Goal: Information Seeking & Learning: Learn about a topic

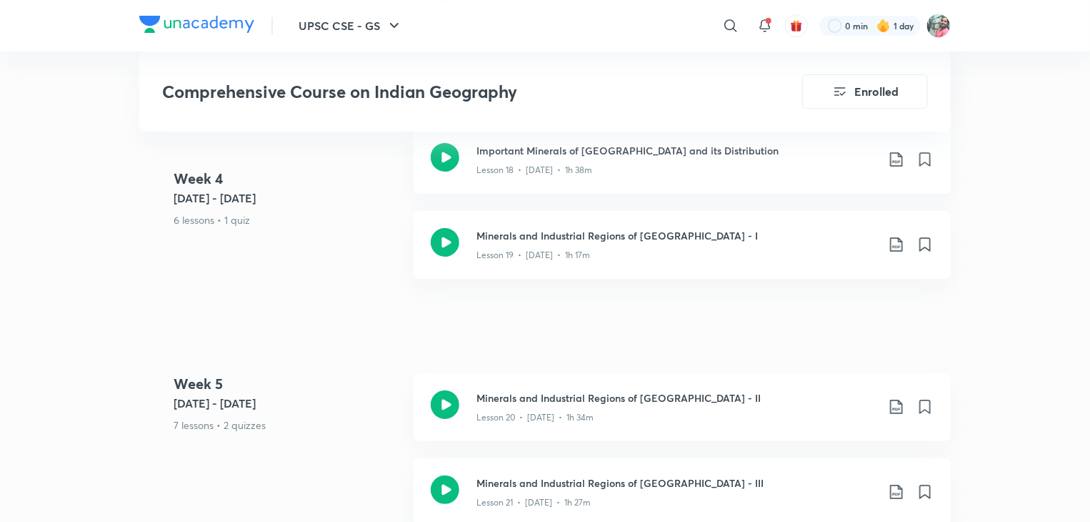
scroll to position [2623, 0]
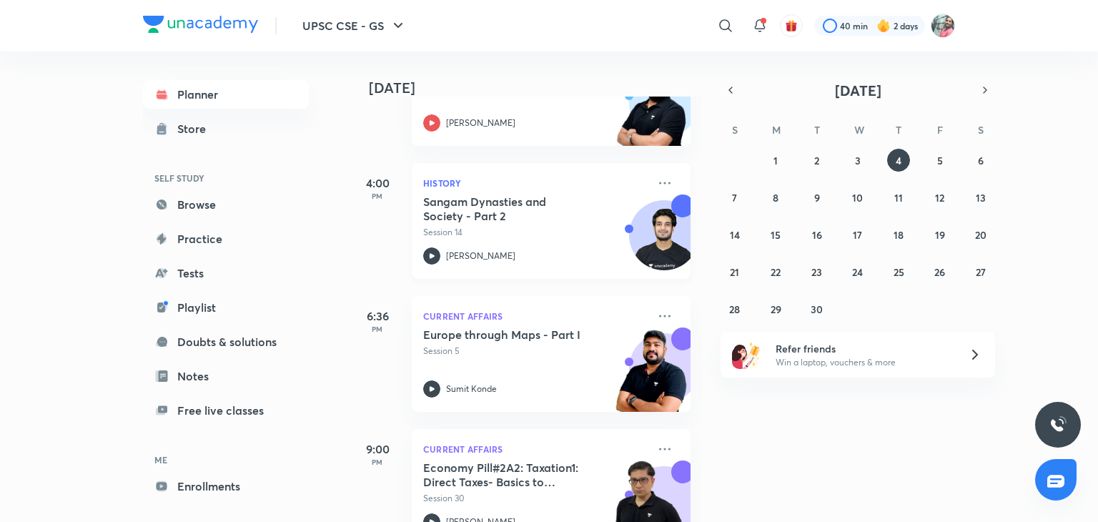
click at [663, 174] on div "History Sangam Dynasties and Society - Part 2 Session 14 Anuj Garg" at bounding box center [551, 221] width 279 height 116
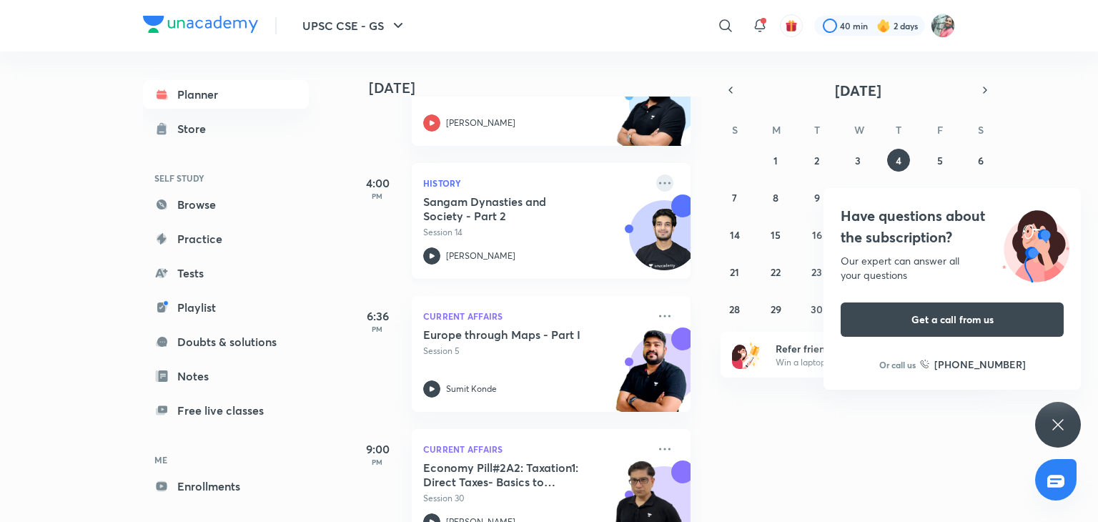
click at [656, 181] on icon at bounding box center [664, 182] width 17 height 17
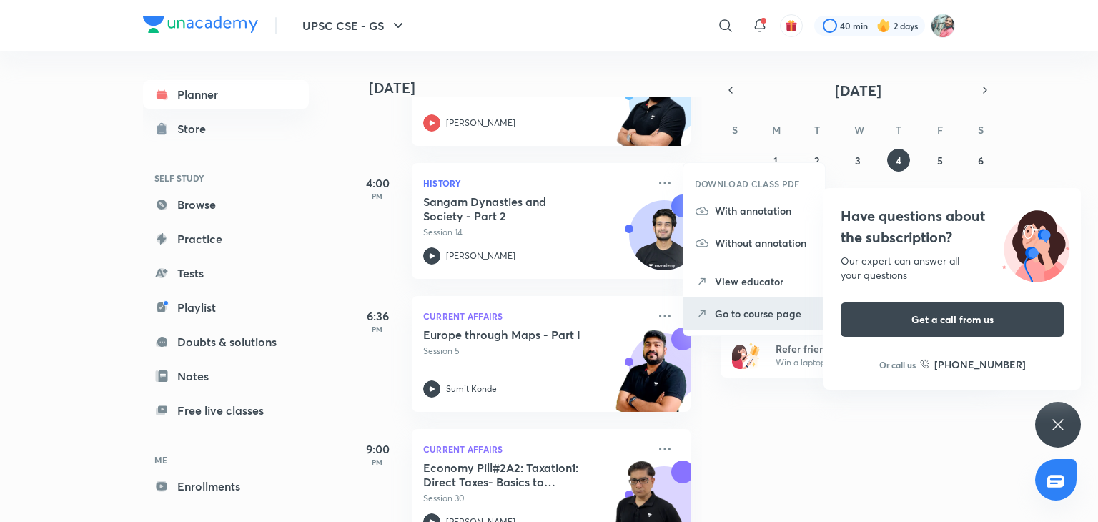
click at [752, 313] on p "Go to course page" at bounding box center [764, 313] width 99 height 15
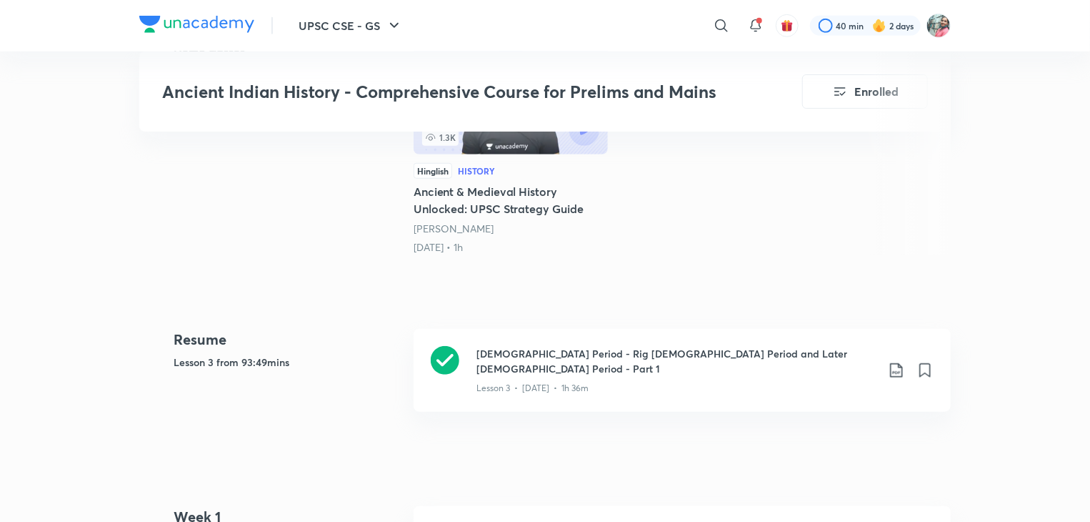
scroll to position [567, 0]
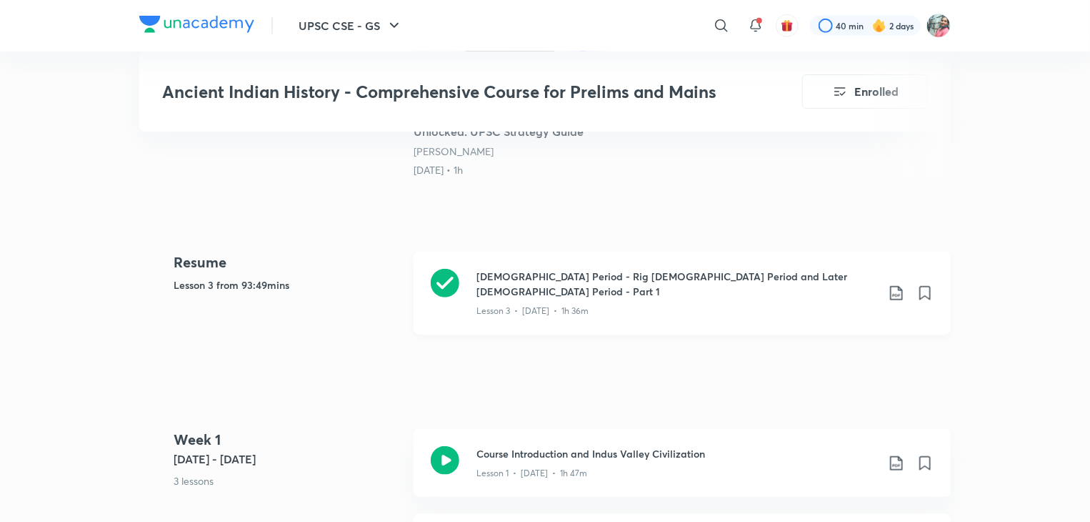
click at [663, 299] on div "Lesson 3 • May 9 • 1h 36m" at bounding box center [677, 308] width 400 height 19
